Goal: Information Seeking & Learning: Understand process/instructions

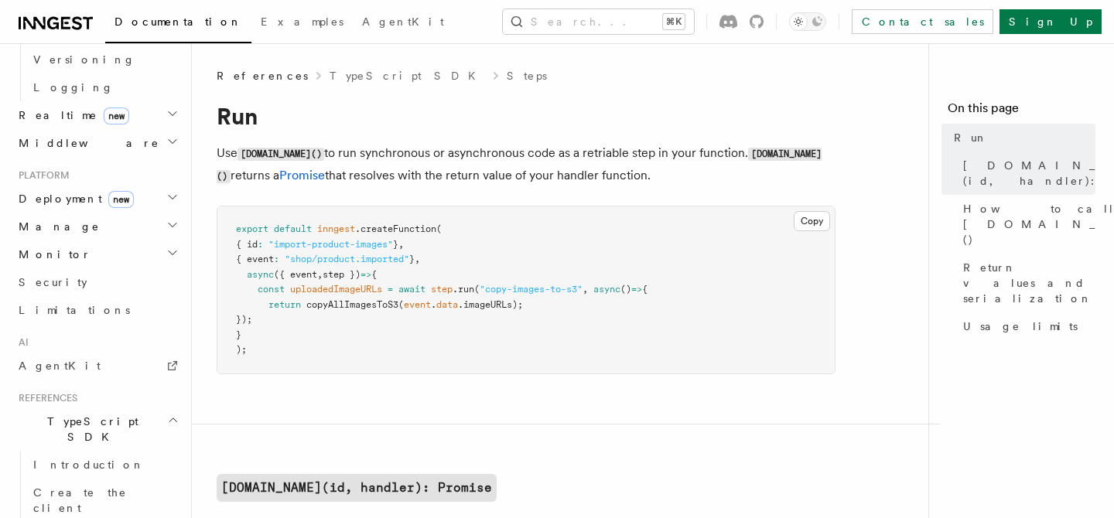
scroll to position [733, 0]
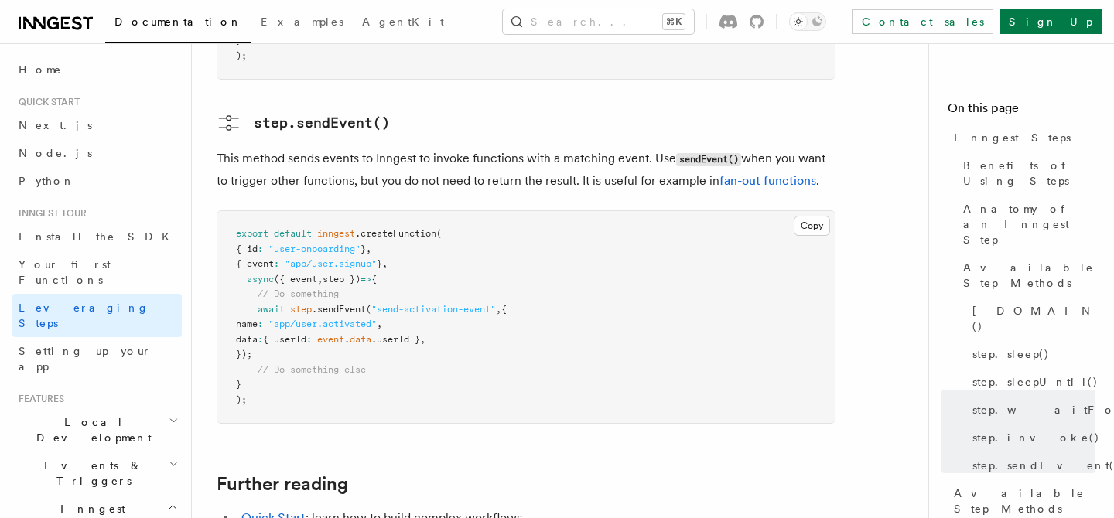
scroll to position [3205, 0]
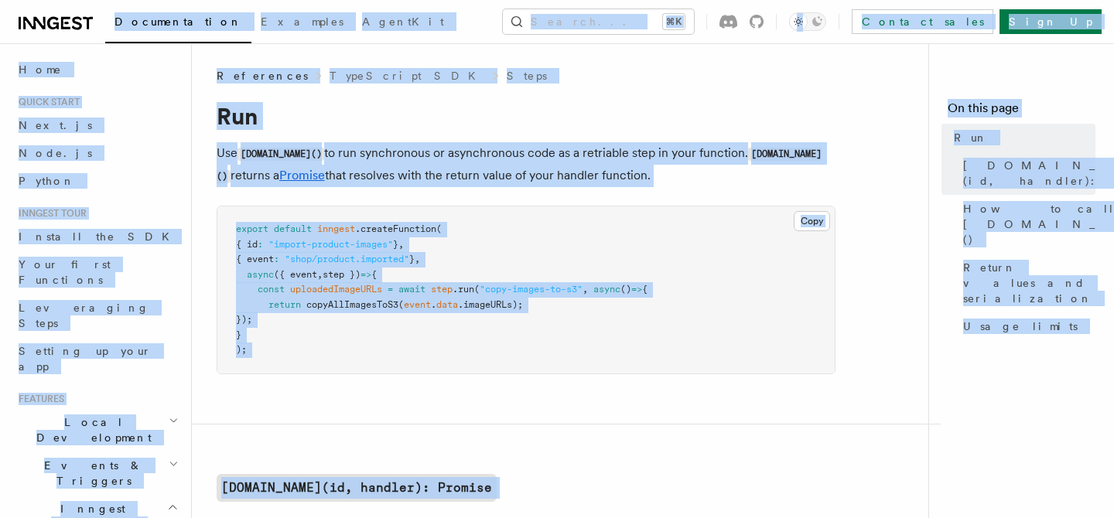
copy div "Documentation Examples AgentKit Search... ⌘K Contact sales Sign Up Search... Do…"
